Goal: Answer question/provide support: Share knowledge or assist other users

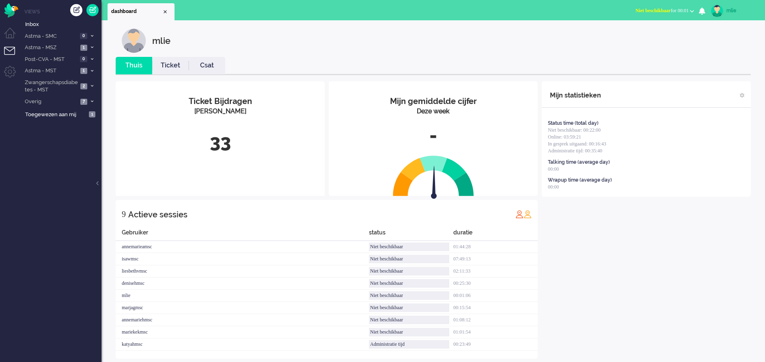
click at [510, 8] on span "Niet beschikbaar" at bounding box center [653, 11] width 35 height 6
click at [510, 37] on label "Online" at bounding box center [660, 36] width 64 height 7
click at [164, 63] on link "Ticket" at bounding box center [170, 65] width 37 height 9
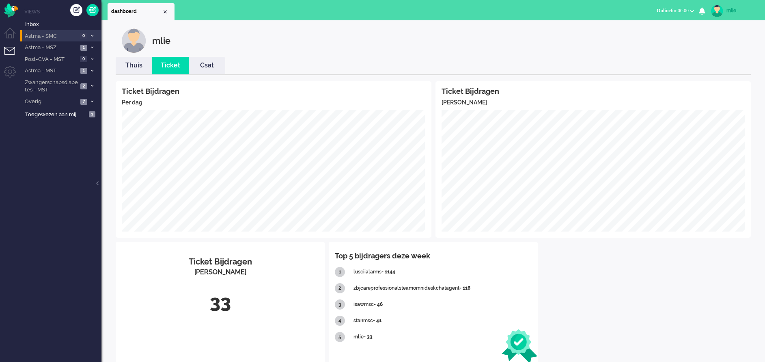
click at [89, 34] on span at bounding box center [92, 36] width 6 height 4
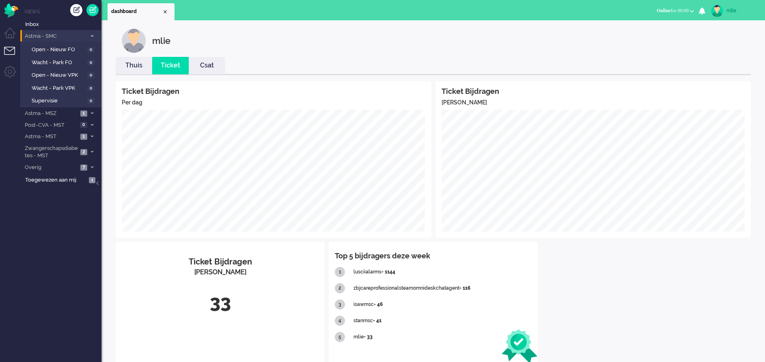
click at [92, 33] on li "Astma - SMC 0" at bounding box center [60, 36] width 81 height 12
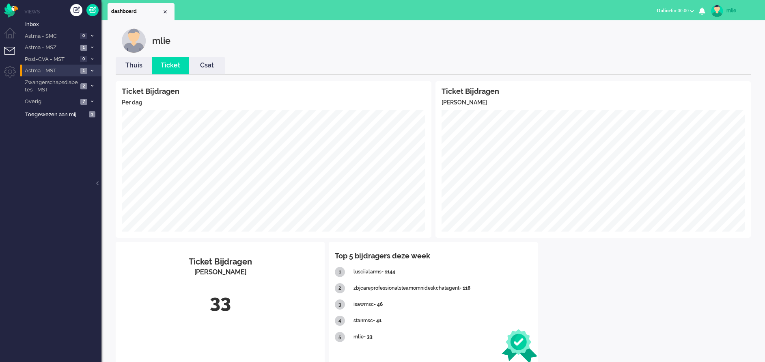
click at [93, 71] on span at bounding box center [92, 71] width 6 height 4
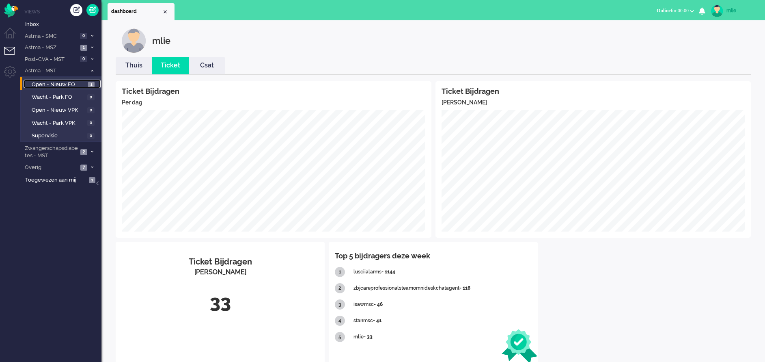
click at [65, 82] on span "Open - Nieuw FO" at bounding box center [59, 85] width 54 height 8
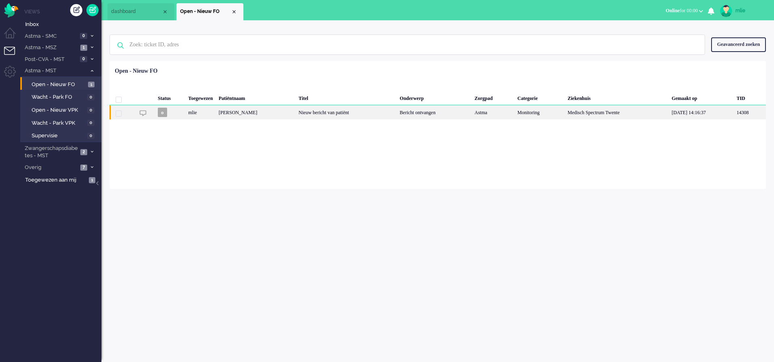
click at [397, 111] on div "Nieuw bericht van patiënt" at bounding box center [346, 112] width 101 height 14
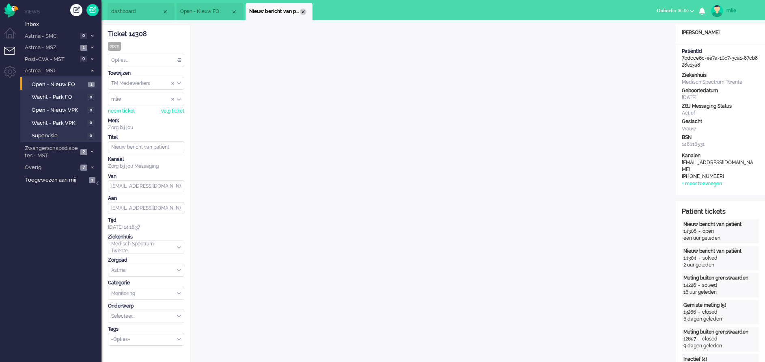
click at [303, 10] on div "Close tab" at bounding box center [303, 12] width 6 height 6
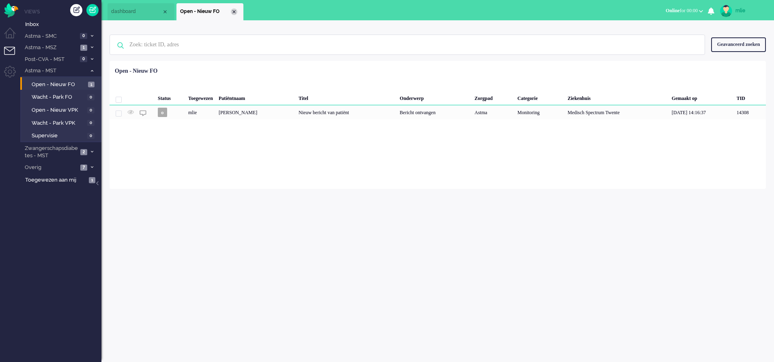
click at [235, 10] on div "Close tab" at bounding box center [234, 12] width 6 height 6
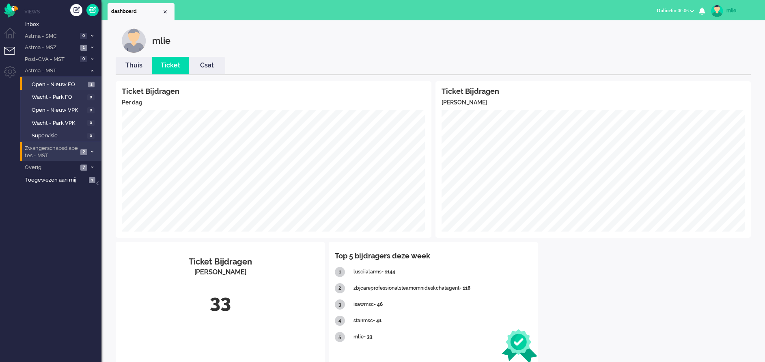
click at [71, 148] on span "Zwangerschapsdiabetes - MST" at bounding box center [51, 151] width 54 height 15
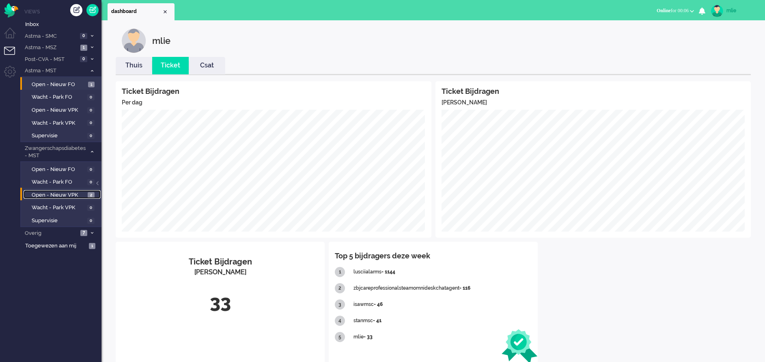
click at [46, 192] on span "Open - Nieuw VPK" at bounding box center [59, 195] width 54 height 8
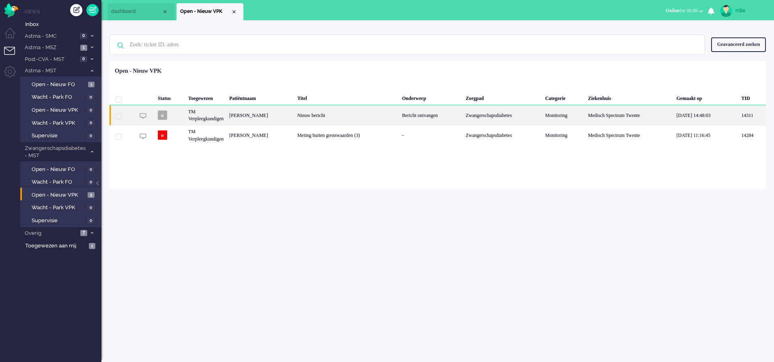
click at [407, 111] on div "Bericht ontvangen" at bounding box center [431, 115] width 64 height 20
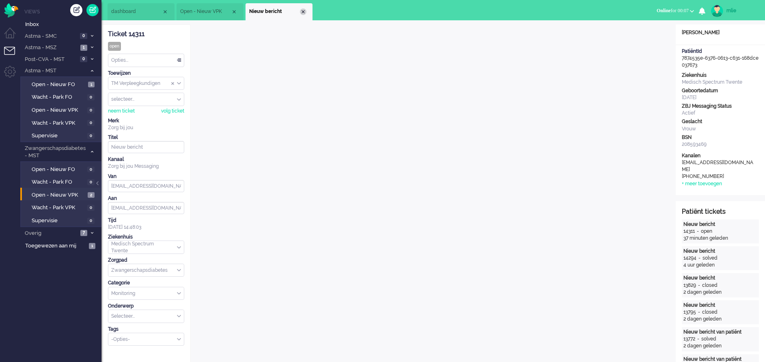
click at [304, 12] on div "Close tab" at bounding box center [303, 12] width 6 height 6
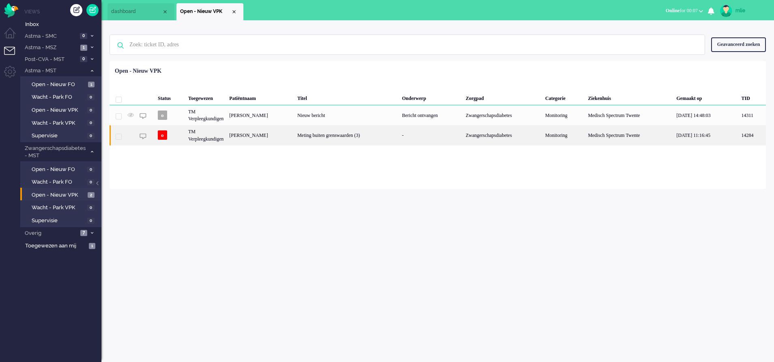
click at [347, 137] on div "Meting buiten grenswaarden (3)" at bounding box center [347, 135] width 105 height 20
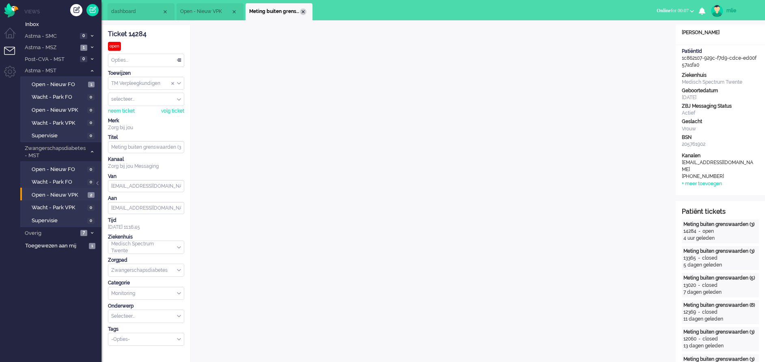
click at [304, 12] on div "Close tab" at bounding box center [303, 12] width 6 height 6
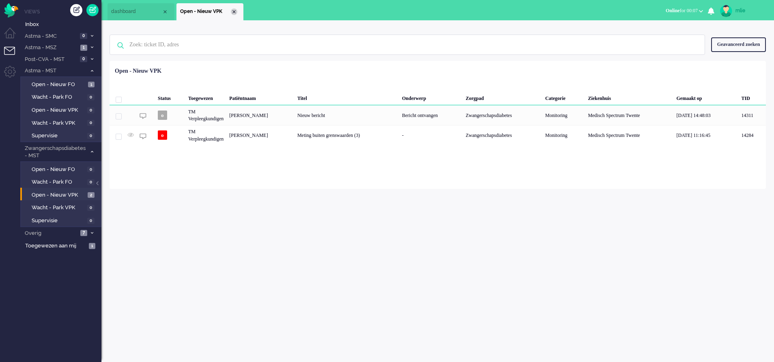
click at [231, 12] on div "Close tab" at bounding box center [234, 12] width 6 height 6
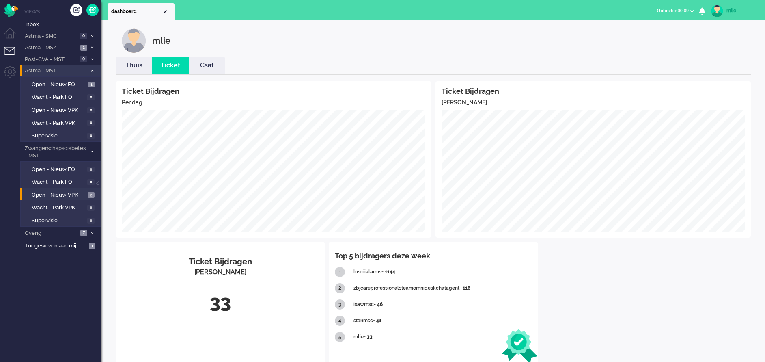
click at [91, 68] on li "Astma - MST 1" at bounding box center [60, 71] width 81 height 12
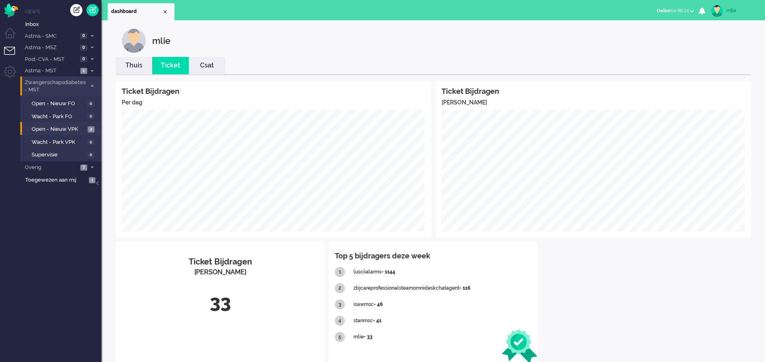
click at [96, 85] on li "Zwangerschapsdiabetes - MST 2" at bounding box center [60, 85] width 81 height 19
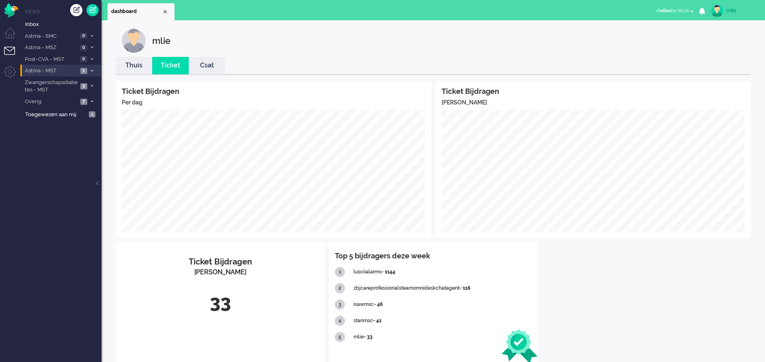
click at [89, 68] on li "Astma - MST 1" at bounding box center [60, 71] width 81 height 12
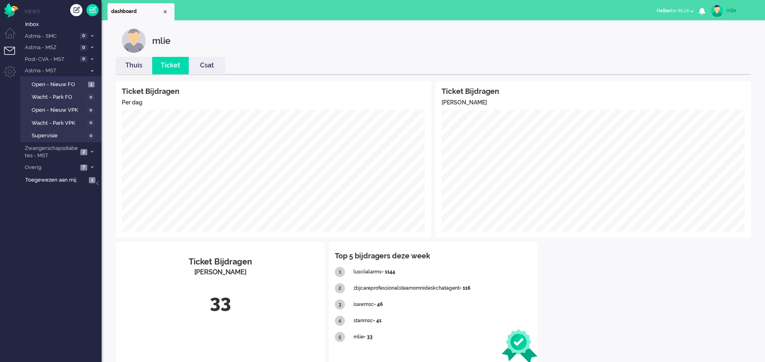
click at [139, 65] on link "Thuis" at bounding box center [134, 65] width 37 height 9
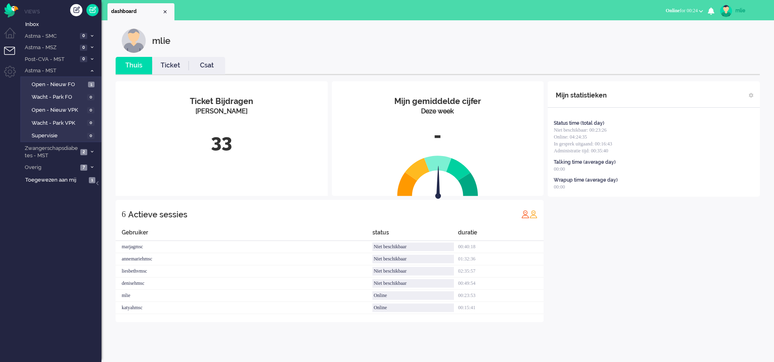
click at [168, 65] on link "Ticket" at bounding box center [170, 65] width 37 height 9
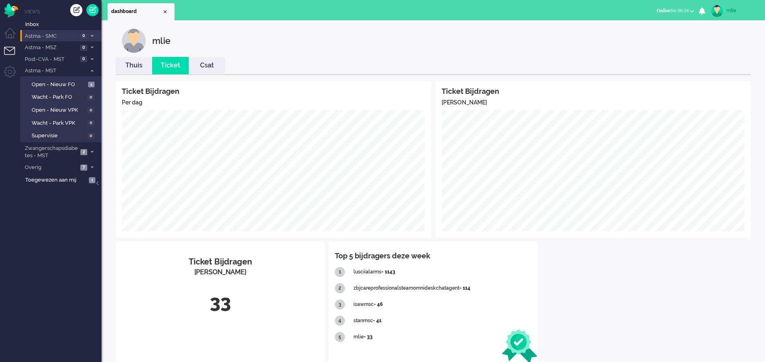
click at [93, 36] on icon at bounding box center [92, 35] width 2 height 3
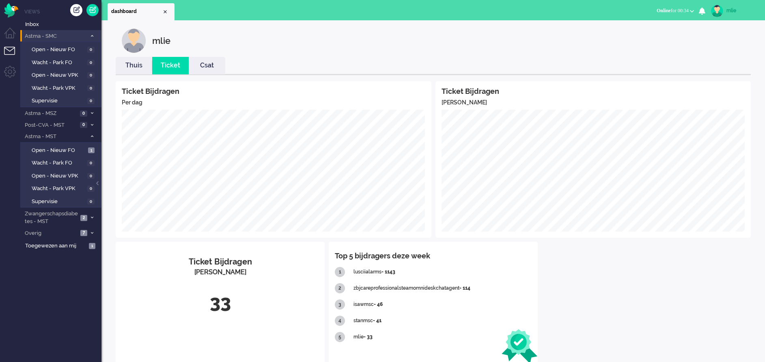
click at [92, 36] on icon at bounding box center [92, 35] width 2 height 3
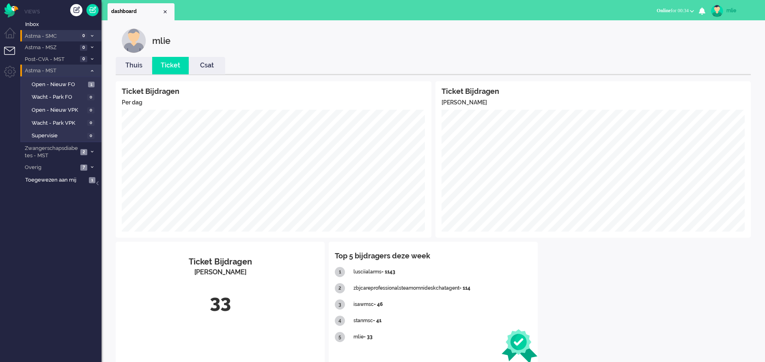
click at [94, 72] on span at bounding box center [92, 71] width 6 height 4
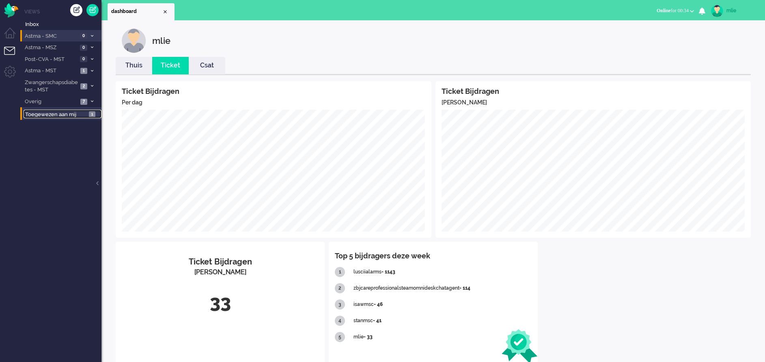
click at [60, 111] on span "Toegewezen aan mij" at bounding box center [55, 115] width 61 height 8
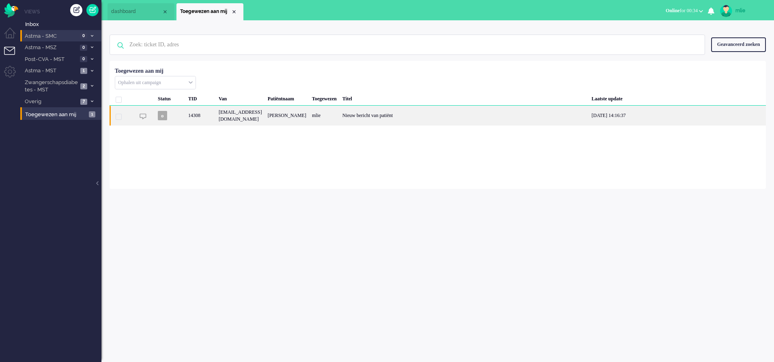
click at [418, 121] on div "Nieuw bericht van patiënt" at bounding box center [464, 116] width 249 height 20
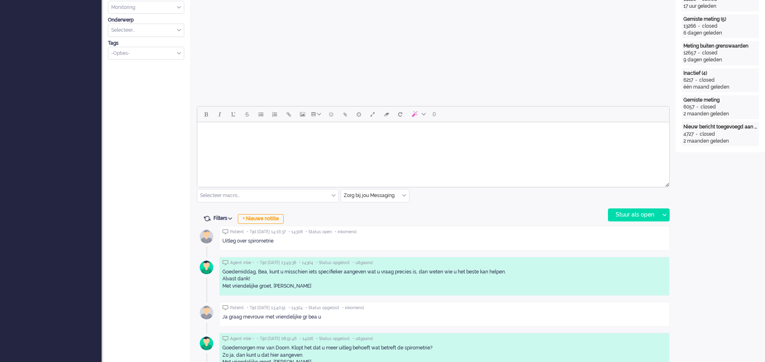
scroll to position [304, 0]
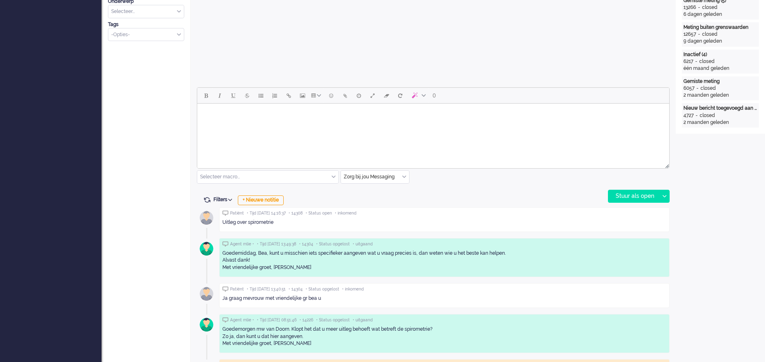
click at [404, 175] on div "Zorg bij jou Messaging" at bounding box center [375, 176] width 68 height 13
click at [383, 200] on span "uitgaand telefoon" at bounding box center [365, 200] width 40 height 7
click at [510, 194] on div "Stuur als open" at bounding box center [633, 196] width 51 height 12
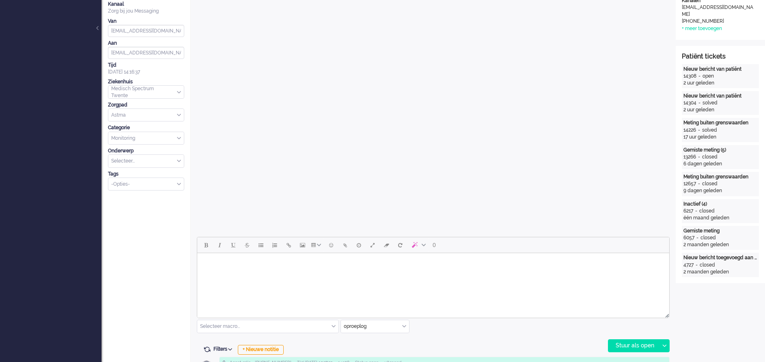
scroll to position [183, 0]
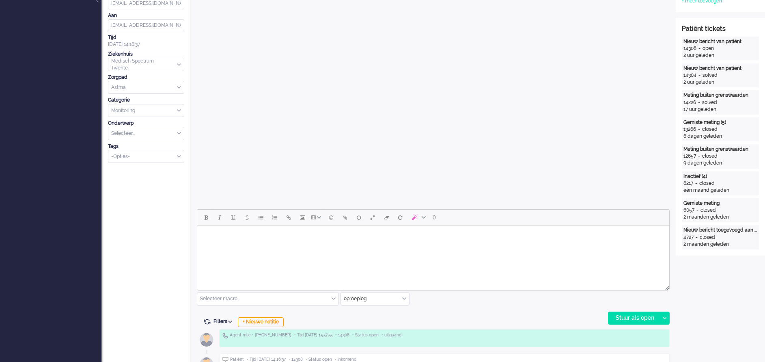
click at [269, 241] on body "Rich Text Area. Press ALT-0 for help." at bounding box center [433, 235] width 466 height 14
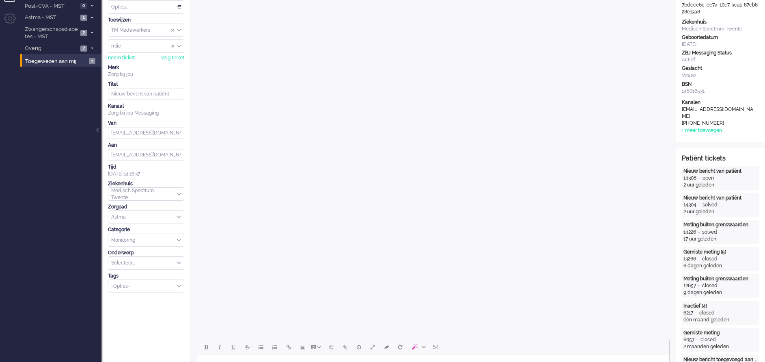
scroll to position [0, 0]
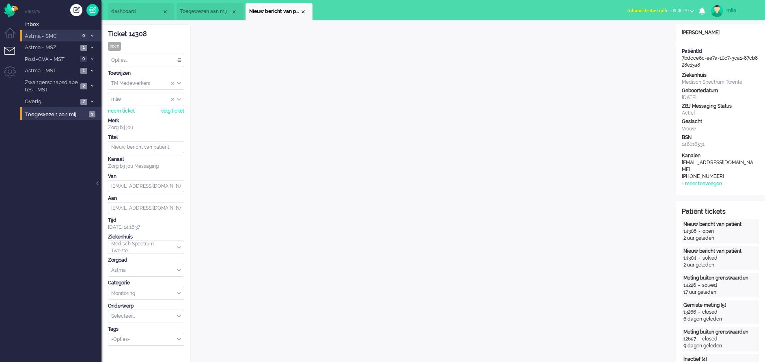
click at [179, 58] on div "Opties..." at bounding box center [145, 60] width 75 height 13
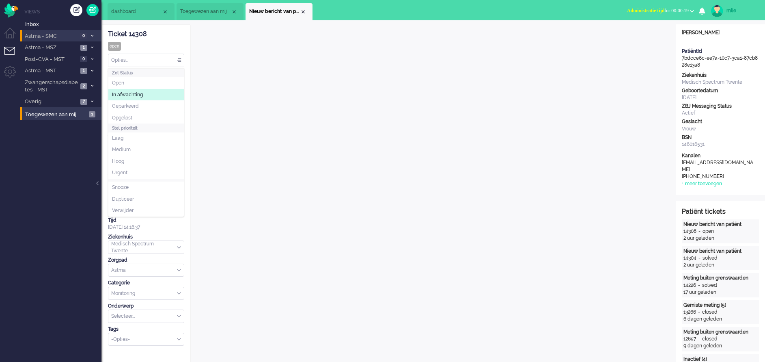
click at [125, 91] on span "In afwachting" at bounding box center [127, 94] width 31 height 7
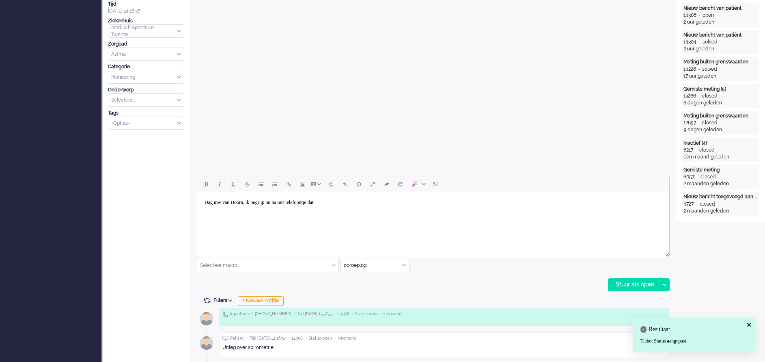
scroll to position [244, 0]
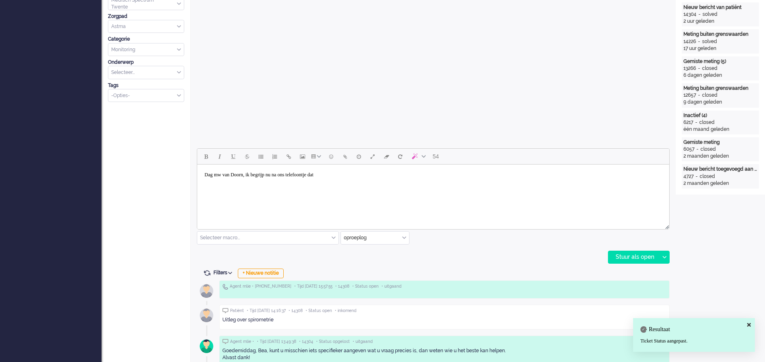
click at [353, 180] on body "Dag mw van Doorn, ik begrijp nu na ons telefoontje dat" at bounding box center [433, 175] width 466 height 14
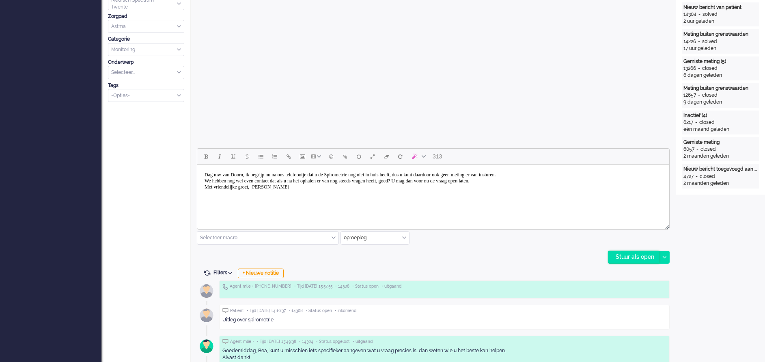
click at [510, 241] on div "Stuur als open" at bounding box center [633, 257] width 51 height 12
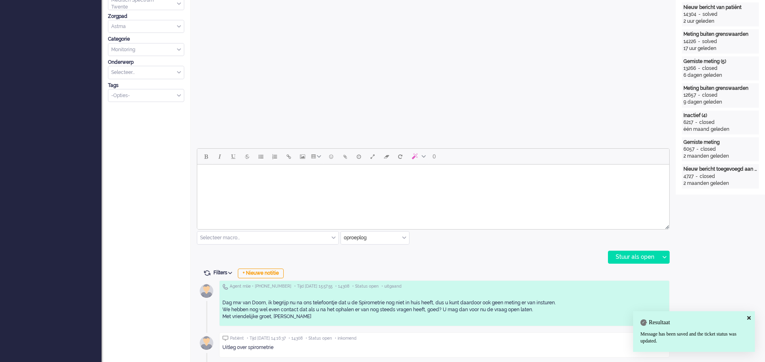
scroll to position [304, 0]
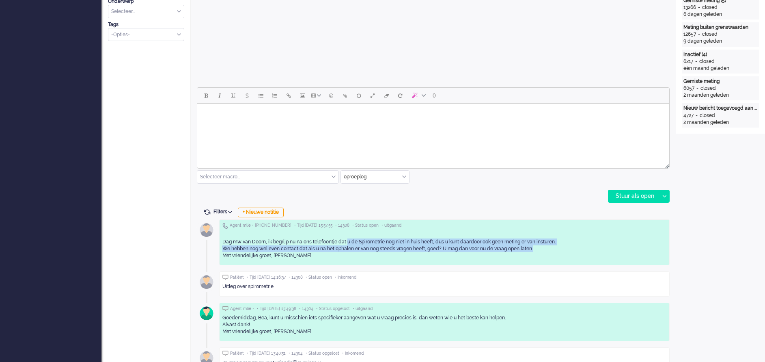
drag, startPoint x: 348, startPoint y: 240, endPoint x: 545, endPoint y: 252, distance: 197.6
click at [510, 241] on div "Dag mw van Doorn, ik begrijp nu na ons telefoontje dat u de Spirometrie nog nie…" at bounding box center [444, 245] width 444 height 28
drag, startPoint x: 545, startPoint y: 252, endPoint x: 511, endPoint y: 245, distance: 34.3
copy div "u de Spirometrie nog niet in huis heeft, dus u kunt daardoor ook geen meting er…"
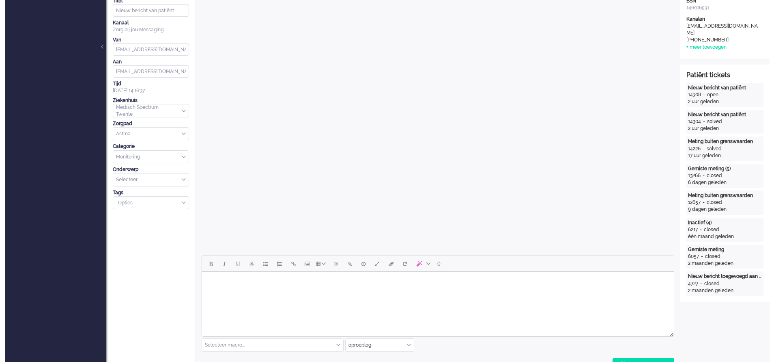
scroll to position [0, 0]
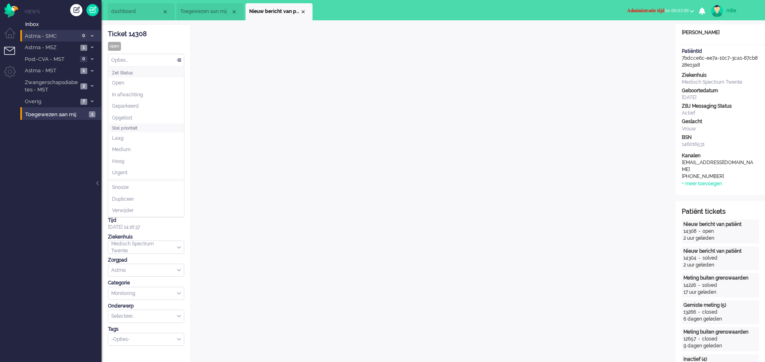
click at [179, 59] on div "Opties..." at bounding box center [145, 60] width 75 height 13
click at [123, 118] on span "Opgelost" at bounding box center [122, 117] width 20 height 7
click at [301, 10] on div "Close tab" at bounding box center [303, 12] width 6 height 6
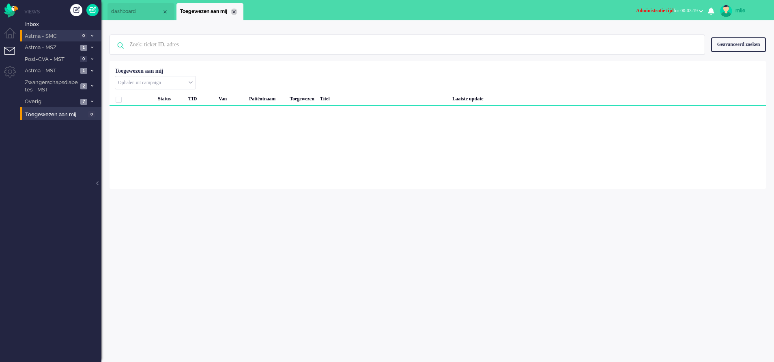
click at [233, 9] on div "Close tab" at bounding box center [234, 12] width 6 height 6
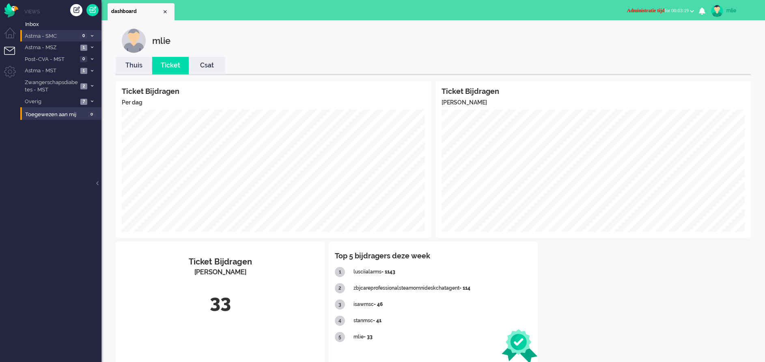
click at [131, 70] on link "Thuis" at bounding box center [134, 65] width 37 height 9
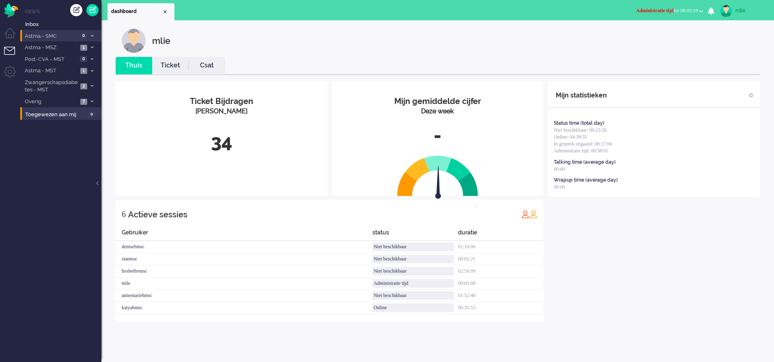
click at [173, 64] on link "Ticket" at bounding box center [170, 65] width 37 height 9
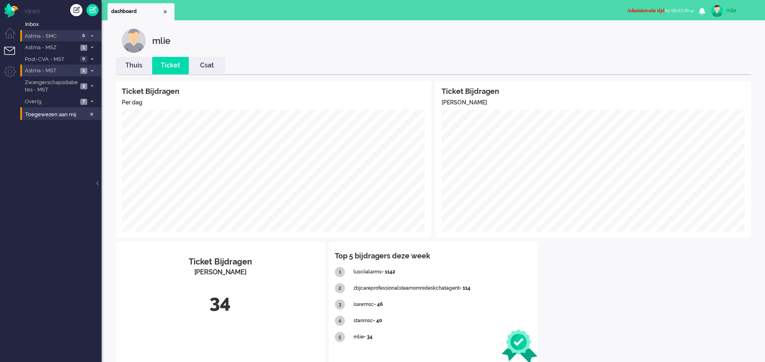
click at [92, 67] on li "Astma - MST 1" at bounding box center [60, 71] width 81 height 12
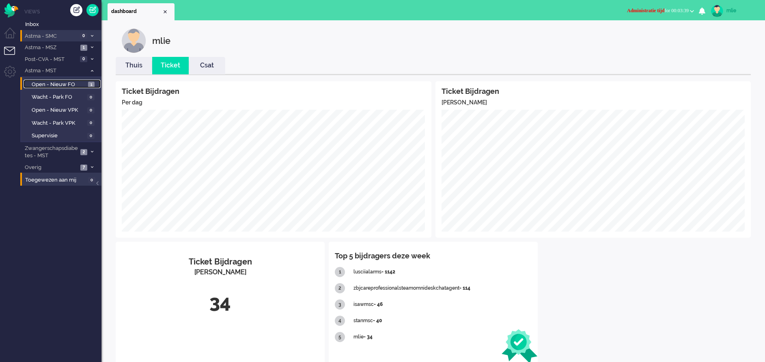
click at [65, 84] on span "Open - Nieuw FO" at bounding box center [59, 85] width 54 height 8
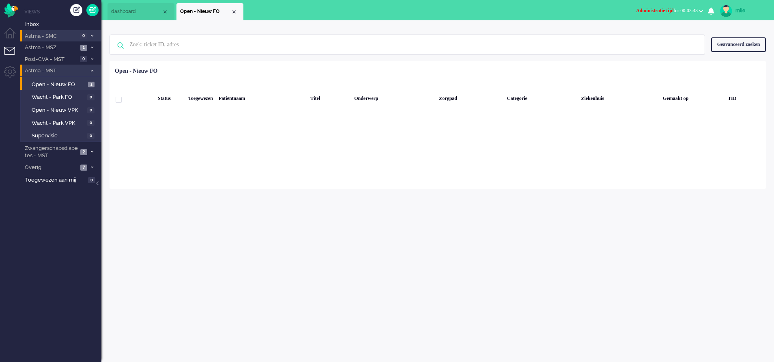
click at [91, 70] on icon at bounding box center [92, 70] width 2 height 3
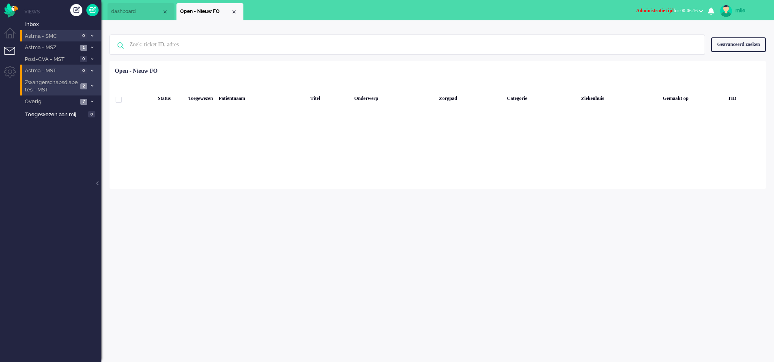
click at [94, 85] on span at bounding box center [92, 86] width 6 height 4
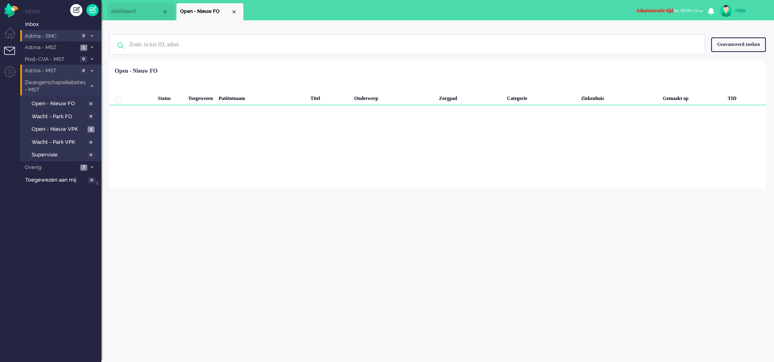
click at [93, 85] on icon at bounding box center [92, 85] width 2 height 3
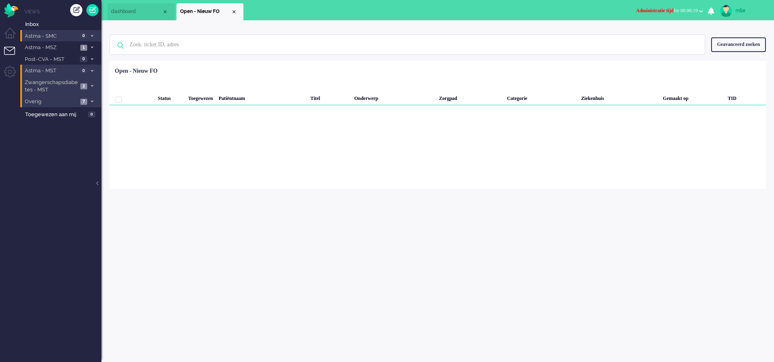
click at [90, 101] on span at bounding box center [92, 101] width 6 height 4
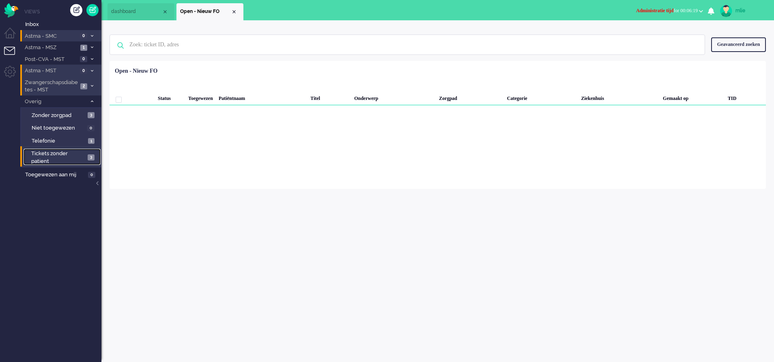
click at [52, 155] on span "Tickets zonder patient" at bounding box center [58, 157] width 54 height 15
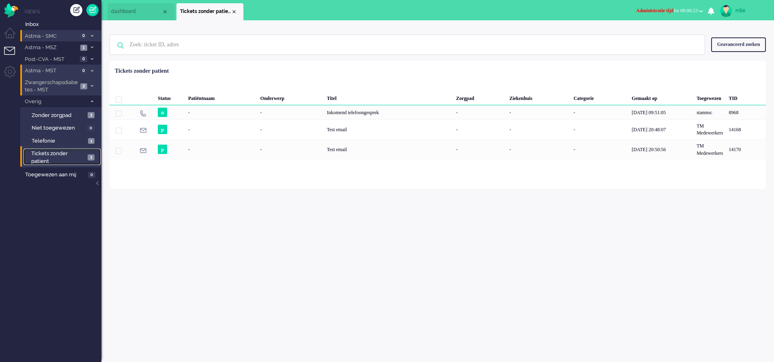
click at [52, 155] on span "Tickets zonder patient" at bounding box center [58, 157] width 54 height 15
click at [93, 98] on li "Overig 7" at bounding box center [60, 101] width 81 height 12
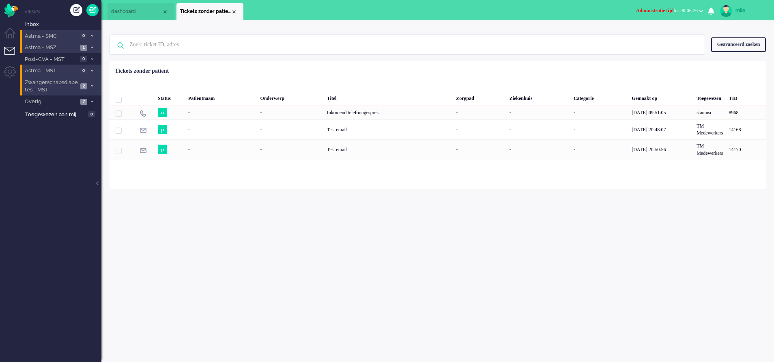
click at [93, 43] on li "Astma - MSZ 1" at bounding box center [60, 47] width 81 height 12
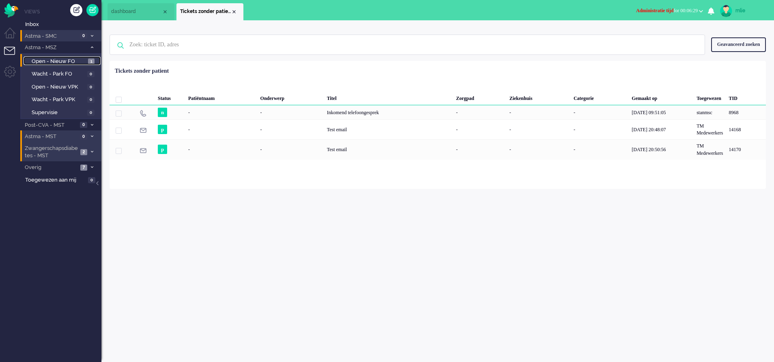
click at [88, 59] on span "1" at bounding box center [91, 61] width 6 height 6
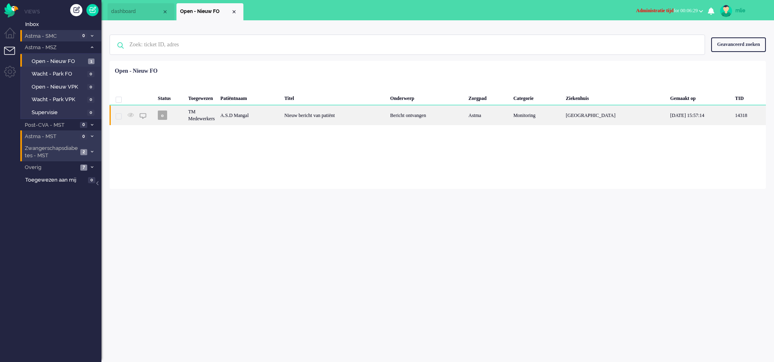
click at [367, 120] on div "Nieuw bericht van patiënt" at bounding box center [335, 115] width 106 height 20
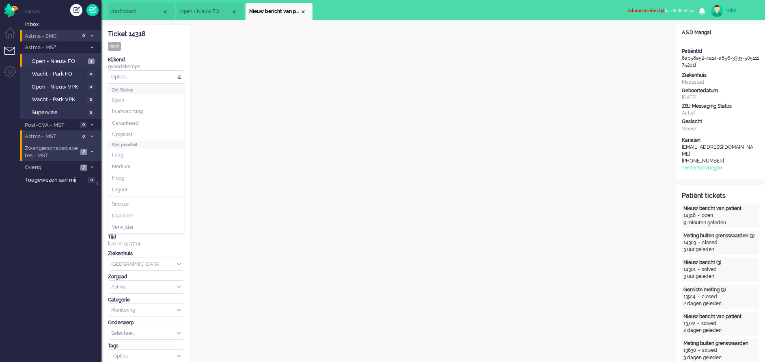
click at [179, 75] on div "Opties..." at bounding box center [145, 77] width 75 height 13
click at [121, 132] on span "Opgelost" at bounding box center [122, 134] width 20 height 7
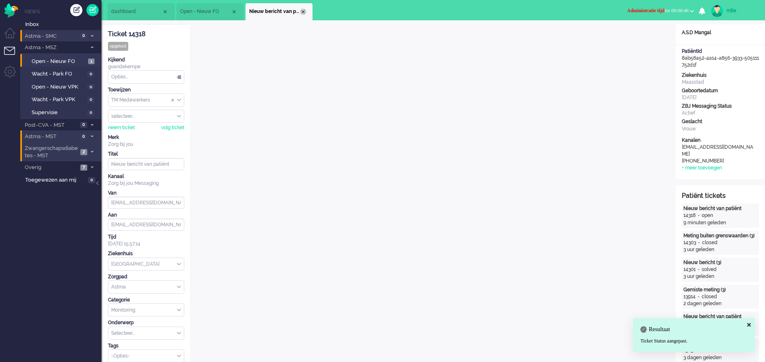
click at [303, 13] on div "Close tab" at bounding box center [303, 12] width 6 height 6
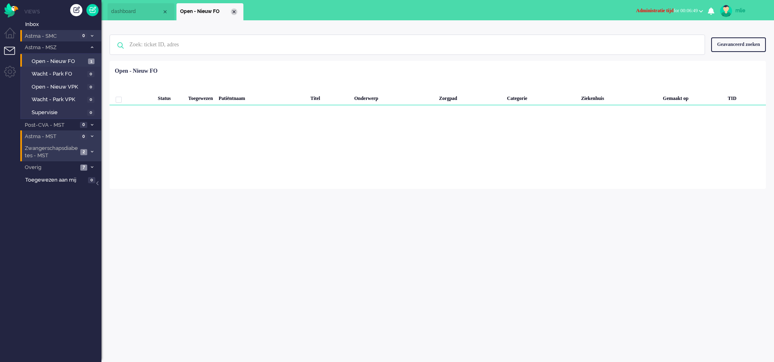
click at [235, 11] on div "Close tab" at bounding box center [234, 12] width 6 height 6
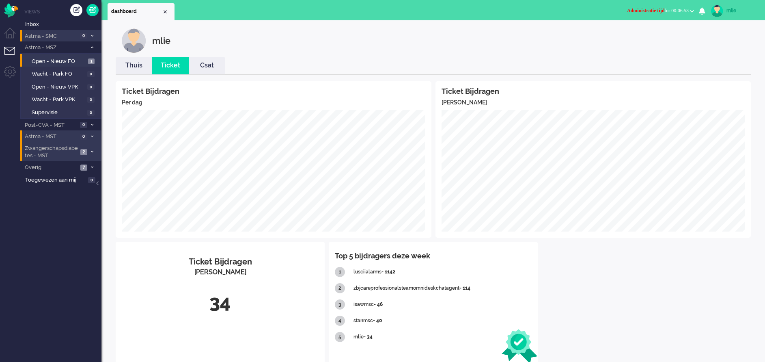
click at [130, 67] on link "Thuis" at bounding box center [134, 65] width 37 height 9
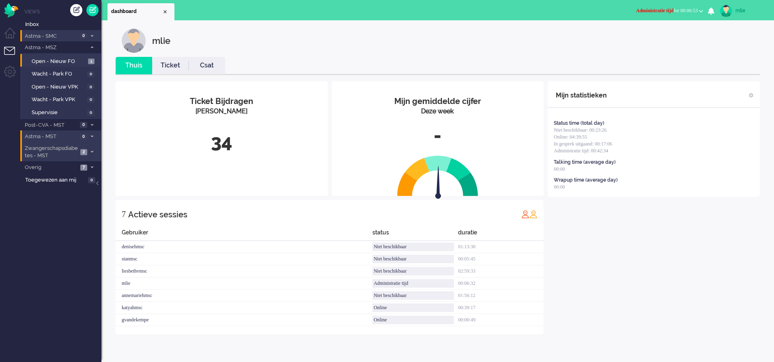
click at [170, 67] on link "Ticket" at bounding box center [170, 65] width 37 height 9
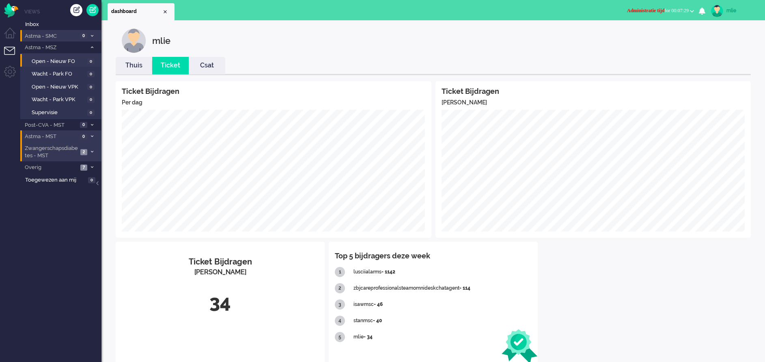
click at [510, 9] on span "Administratie tijd for 00:07:29" at bounding box center [658, 11] width 62 height 6
click at [510, 36] on label "Online" at bounding box center [660, 36] width 64 height 7
click at [510, 9] on span "Online for 00:00" at bounding box center [673, 11] width 32 height 6
click at [510, 6] on link "mlie" at bounding box center [732, 11] width 47 height 12
click at [510, 66] on link "Uitloggen" at bounding box center [733, 65] width 56 height 8
